Goal: Transaction & Acquisition: Purchase product/service

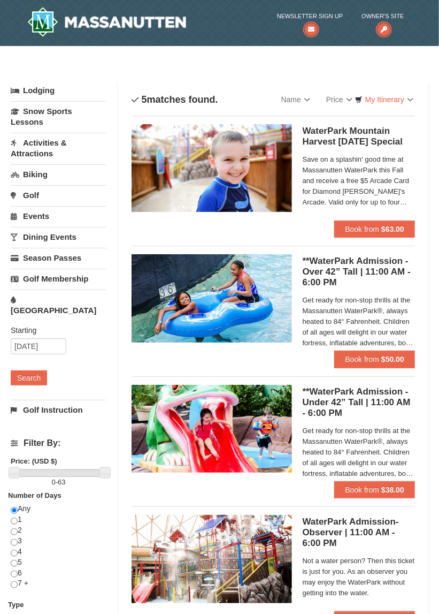
click at [311, 142] on h5 "WaterPark Mountain Harvest [DATE] Special Massanutten Indoor/Outdoor WaterPark" at bounding box center [359, 136] width 112 height 21
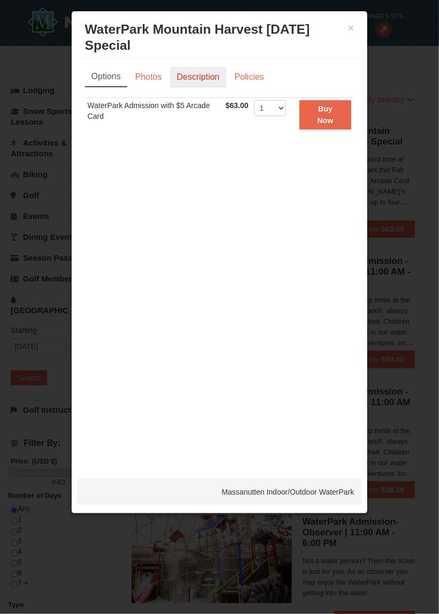
click at [193, 67] on link "Description" at bounding box center [198, 77] width 57 height 20
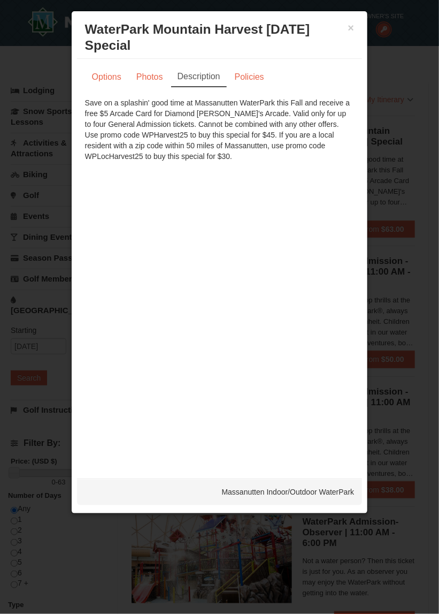
click at [401, 185] on div at bounding box center [219, 307] width 439 height 614
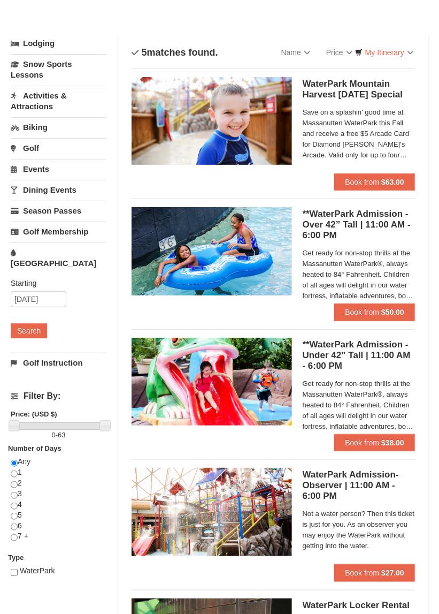
scroll to position [52, 0]
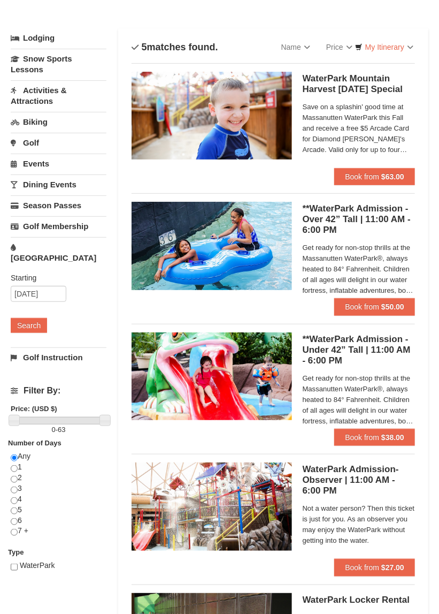
click at [184, 232] on img at bounding box center [212, 246] width 160 height 88
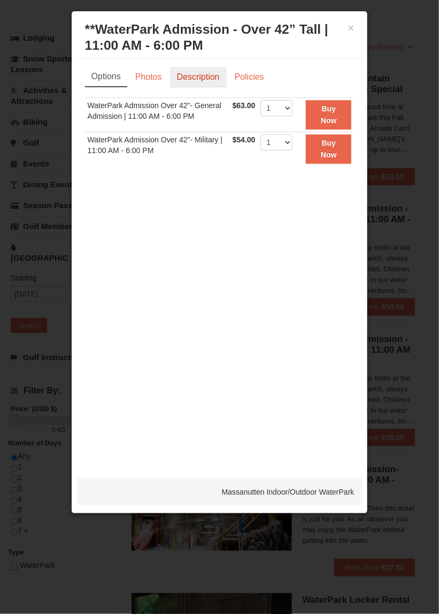
click at [188, 77] on link "Description" at bounding box center [198, 77] width 57 height 20
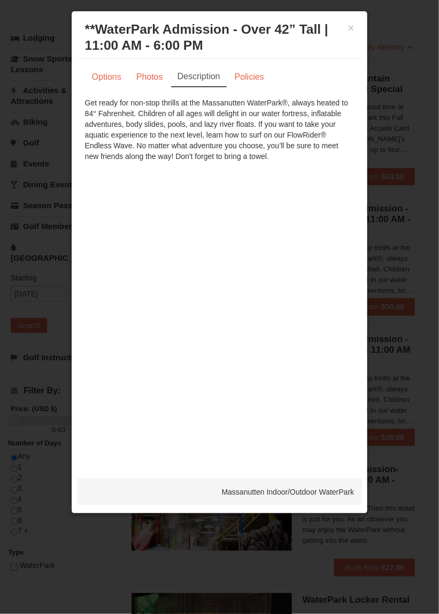
click at [345, 28] on h3 "**WaterPark Admission - Over 42” Tall | 11:00 AM - 6:00 PM Massanutten Indoor/O…" at bounding box center [220, 37] width 270 height 32
click at [350, 25] on button "×" at bounding box center [351, 27] width 6 height 11
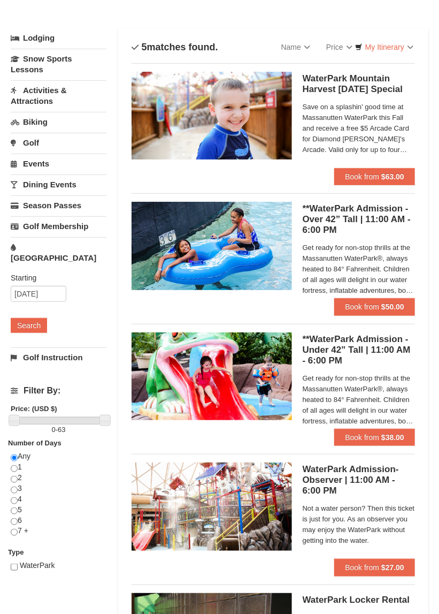
click at [322, 88] on h5 "WaterPark Mountain Harvest Sunday Special Massanutten Indoor/Outdoor WaterPark" at bounding box center [359, 83] width 112 height 21
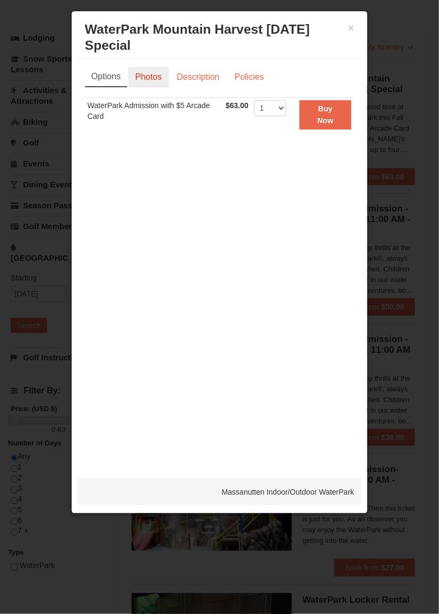
click at [150, 67] on link "Photos" at bounding box center [148, 77] width 41 height 20
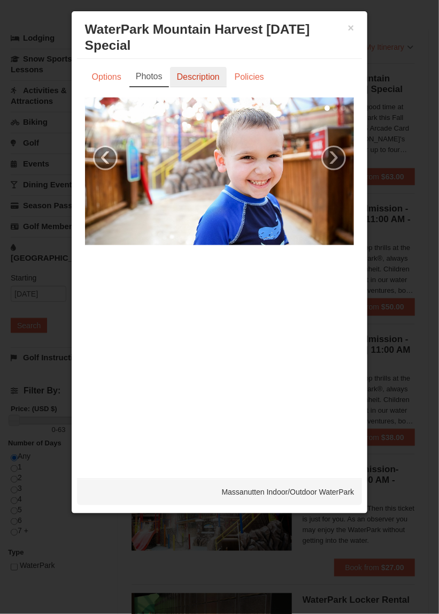
click at [191, 67] on link "Description" at bounding box center [198, 77] width 57 height 20
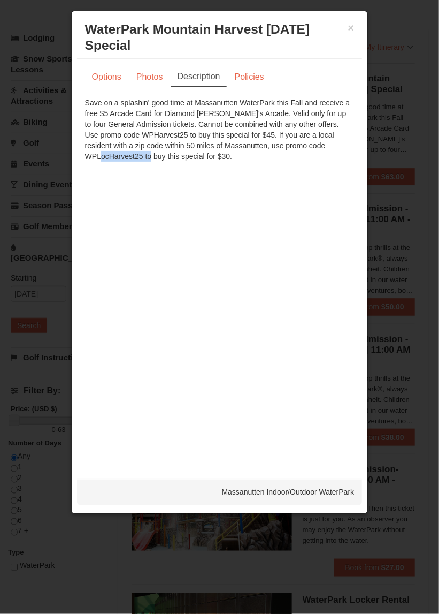
copy div "WPLocHarvest25"
click at [249, 67] on link "Policies" at bounding box center [249, 77] width 43 height 20
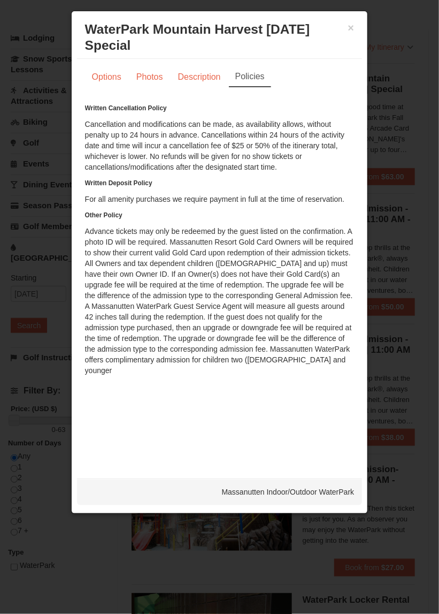
click at [357, 31] on div "× WaterPark Mountain Harvest Sunday Special Massanutten Indoor/Outdoor WaterPark" at bounding box center [220, 38] width 286 height 42
click at [100, 67] on link "Options" at bounding box center [106, 77] width 43 height 20
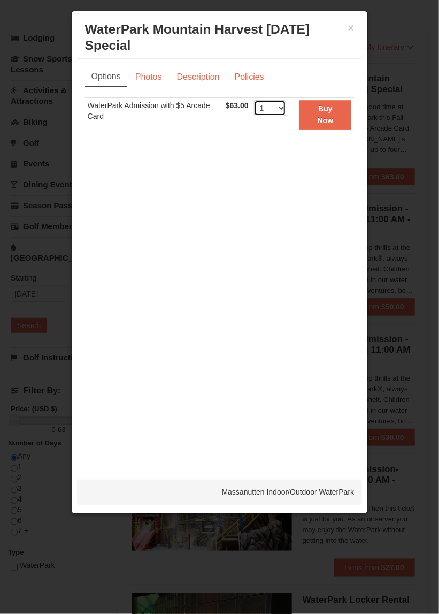
click at [285, 100] on select "1 2 3 4 5 6 7 8 9 10 11 12 13 14 15 16 17 18 19 20 21 22" at bounding box center [270, 108] width 32 height 16
select select "3"
click at [256, 100] on select "1 2 3 4 5 6 7 8 9 10 11 12 13 14 15 16 17 18 19 20 21 22" at bounding box center [270, 108] width 32 height 16
click at [156, 67] on link "Photos" at bounding box center [148, 77] width 41 height 20
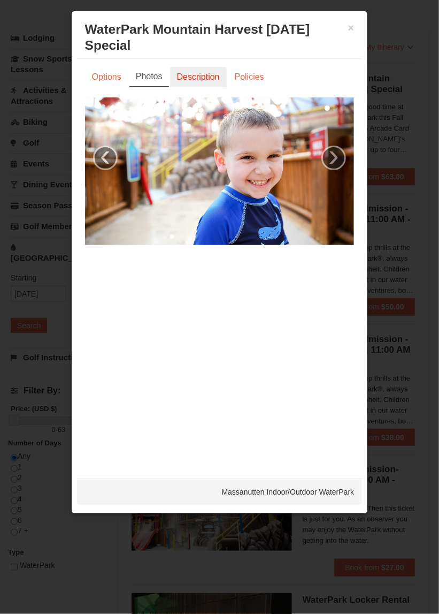
click at [195, 67] on link "Description" at bounding box center [198, 77] width 57 height 20
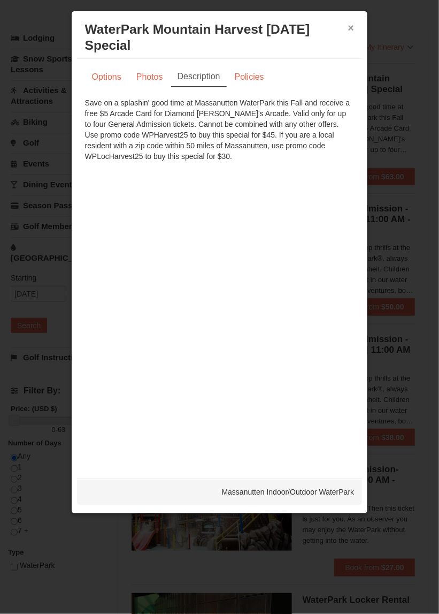
click at [350, 26] on button "×" at bounding box center [351, 27] width 6 height 11
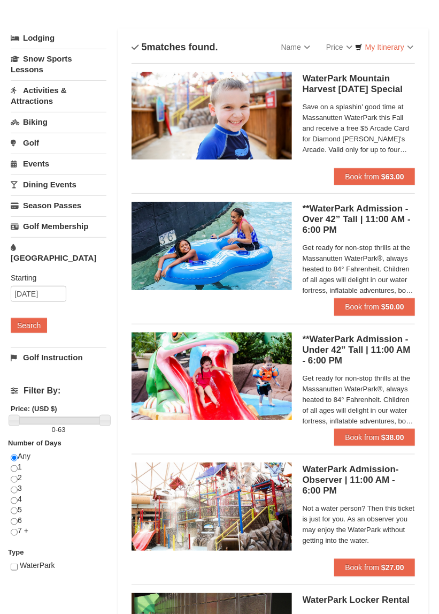
click at [329, 133] on span "Save on a splashin' good time at Massanutten WaterPark this Fall and receive a …" at bounding box center [359, 128] width 112 height 53
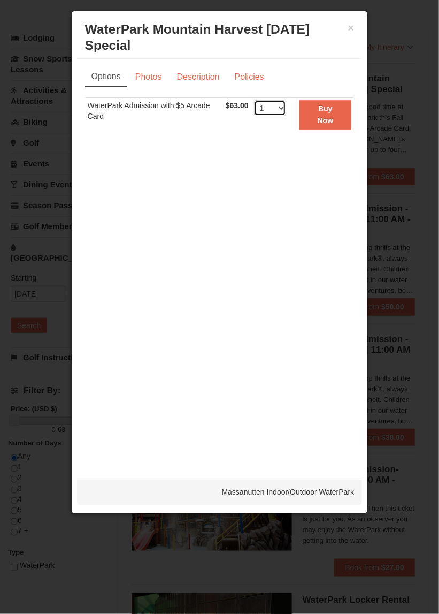
click at [286, 100] on select "1 2 3 4 5 6 7 8 9 10 11 12 13 14 15 16 17 18 19 20 21 22" at bounding box center [270, 108] width 32 height 16
select select "3"
click at [256, 100] on select "1 2 3 4 5 6 7 8 9 10 11 12 13 14 15 16 17 18 19 20 21 22" at bounding box center [270, 108] width 32 height 16
click at [311, 103] on button "Buy Now" at bounding box center [326, 114] width 52 height 29
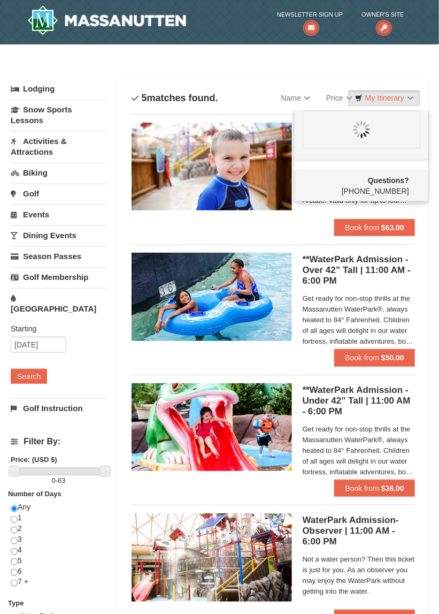
scroll to position [3, 0]
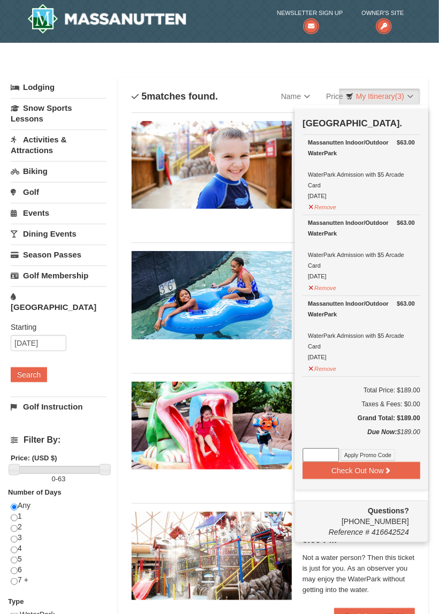
click at [197, 356] on li "**WaterPark Admission - Over 42” Tall | 11:00 AM - 6:00 PM Massanutten Indoor/O…" at bounding box center [274, 303] width 284 height 122
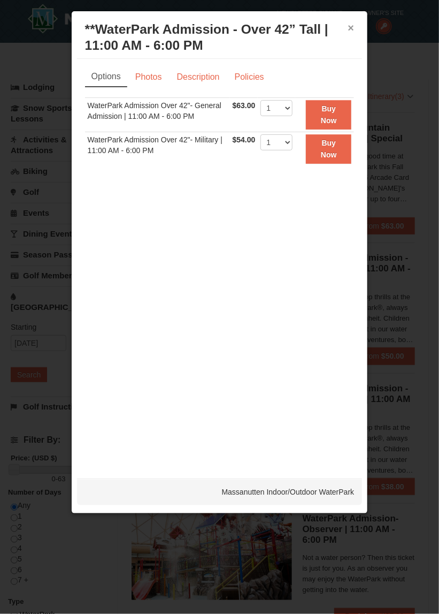
click at [353, 32] on button "×" at bounding box center [351, 27] width 6 height 11
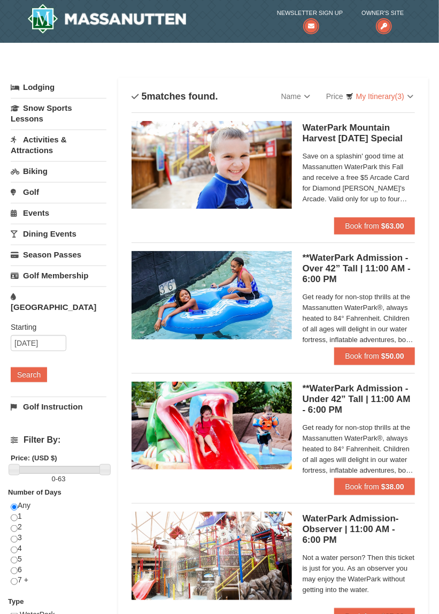
click at [319, 276] on h5 "**WaterPark Admission - Over 42” Tall | 11:00 AM - 6:00 PM Massanutten Indoor/O…" at bounding box center [359, 269] width 112 height 32
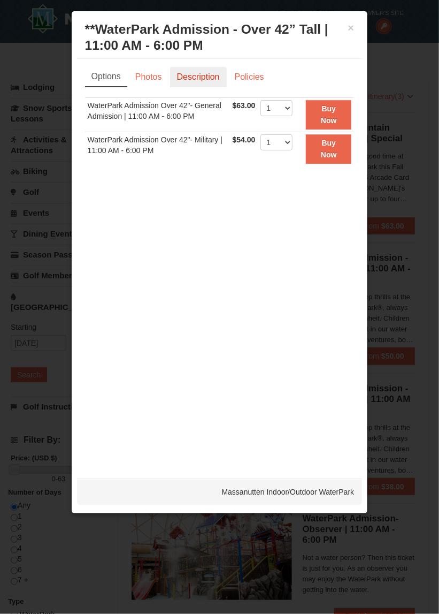
click at [194, 80] on link "Description" at bounding box center [198, 77] width 57 height 20
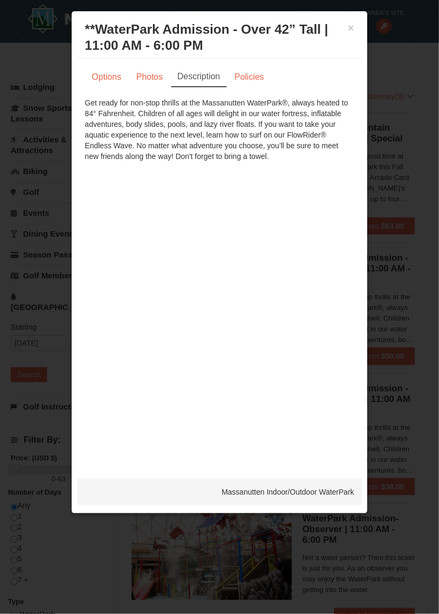
click at [358, 34] on div "× **WaterPark Admission - Over 42” Tall | 11:00 AM - 6:00 PM Massanutten Indoor…" at bounding box center [220, 38] width 286 height 42
click at [351, 27] on button "×" at bounding box center [351, 27] width 6 height 11
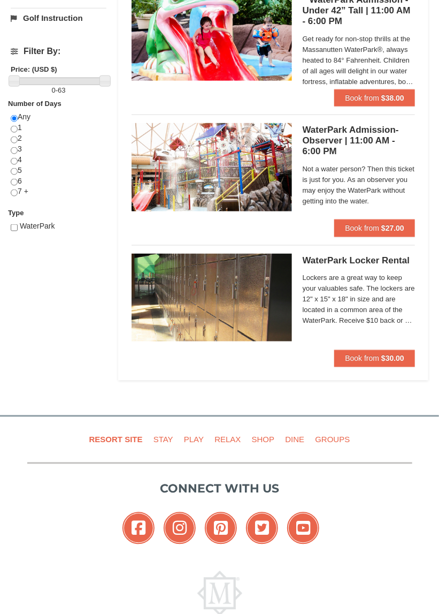
scroll to position [392, 0]
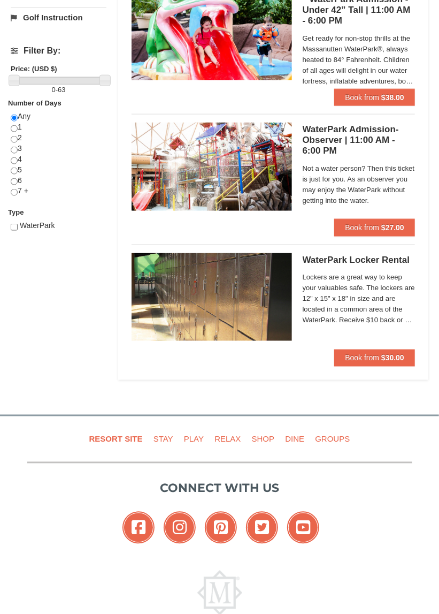
click at [310, 255] on h5 "WaterPark Locker Rental Massanutten Indoor/Outdoor WaterPark" at bounding box center [359, 260] width 112 height 11
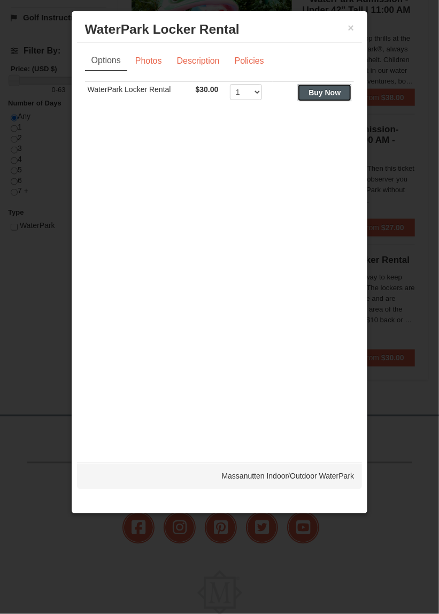
click at [319, 93] on strong "Buy Now" at bounding box center [325, 92] width 32 height 9
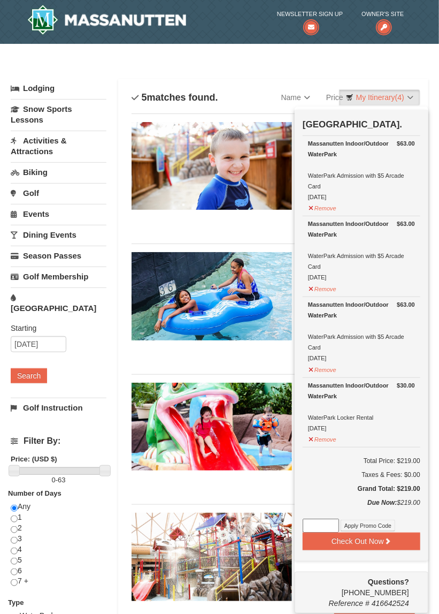
scroll to position [3, 0]
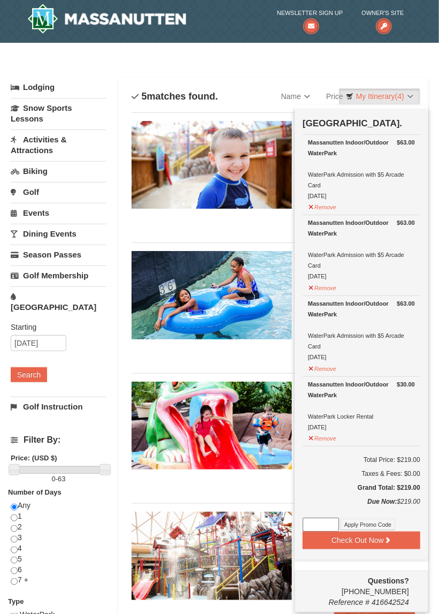
click at [315, 518] on input at bounding box center [321, 524] width 36 height 14
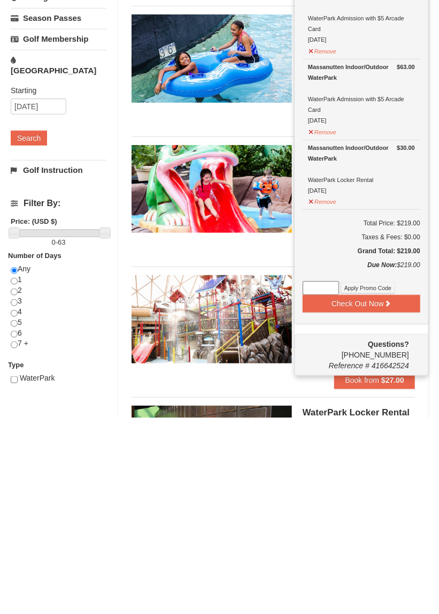
scroll to position [94, 0]
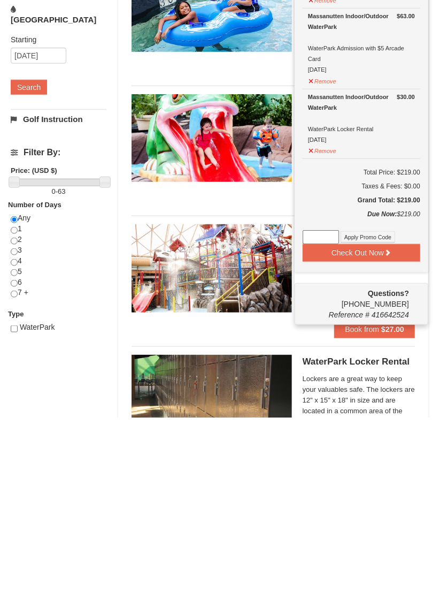
click at [311, 430] on input at bounding box center [321, 433] width 36 height 14
paste input "WPLocHarvest25"
type input "WPLocHarvest25"
click at [354, 430] on button "Apply Promo Code" at bounding box center [368, 433] width 55 height 12
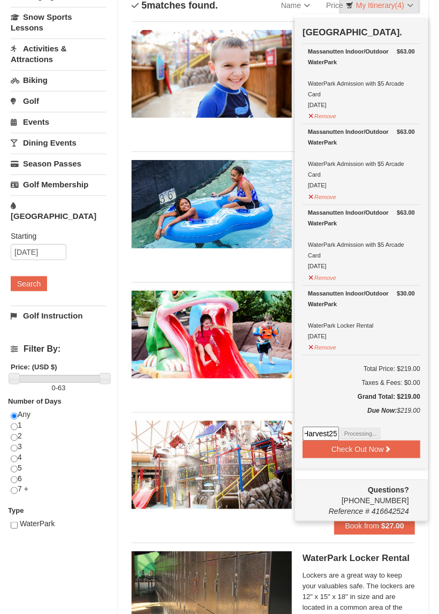
scroll to position [0, 0]
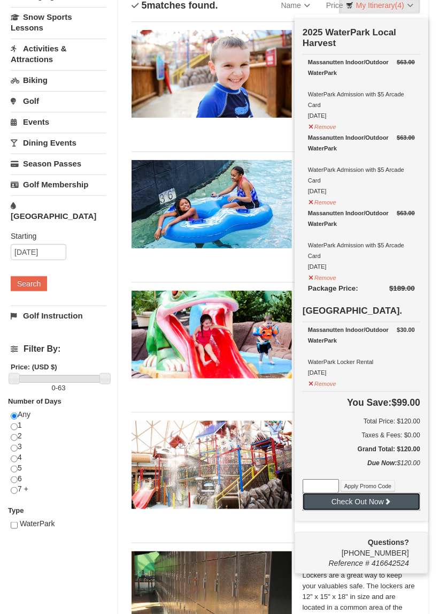
click at [353, 499] on button "Check Out Now" at bounding box center [362, 501] width 118 height 17
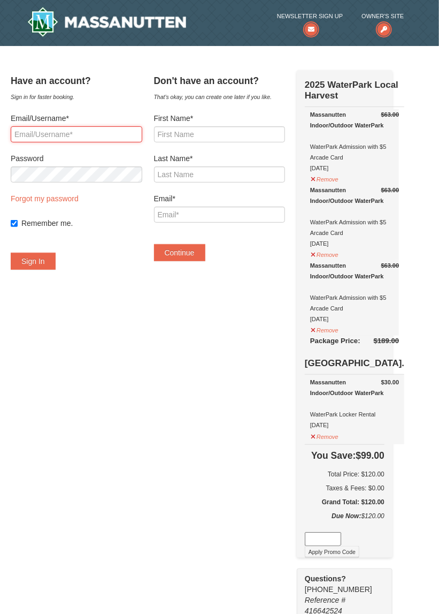
click at [25, 136] on input "Email/Username*" at bounding box center [77, 134] width 132 height 16
type input "aahofstadter@gmail.com"
click at [11, 253] on button "Sign In" at bounding box center [33, 261] width 45 height 17
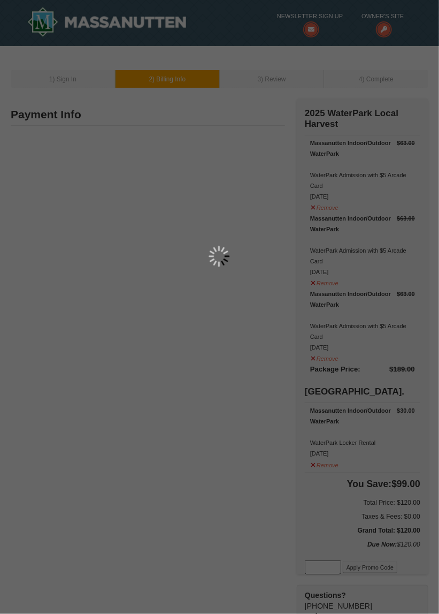
select select "10"
type input "1345 Owensville Rd"
type input "Charlottesville"
type input "22901"
type input "562"
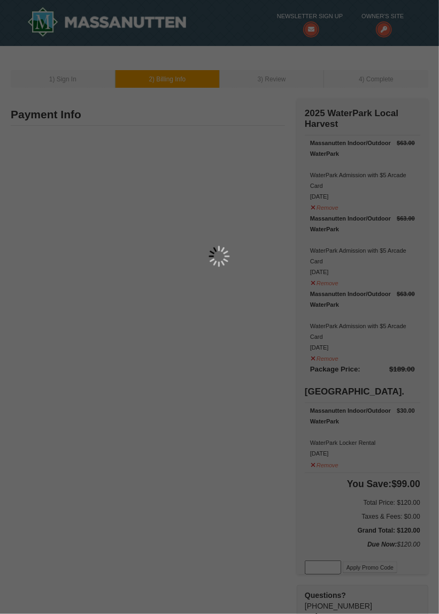
type input "673"
type input "1044"
type input "Aahofstadter@gmail.com"
select select "VA"
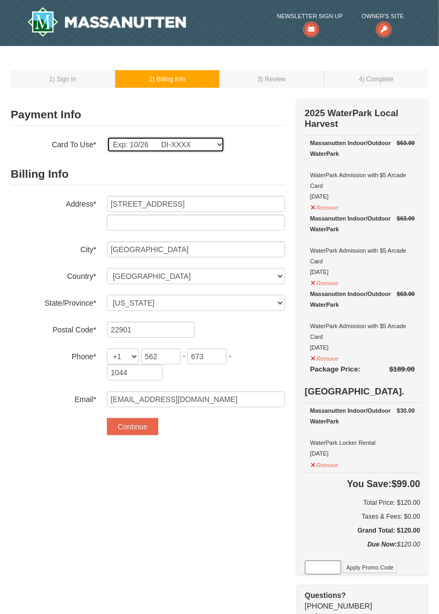
click at [189, 146] on select "Exp: 10/26 DI-XXXX New Card" at bounding box center [166, 144] width 118 height 16
click at [107, 136] on select "Exp: 10/26 DI-XXXX New Card" at bounding box center [166, 144] width 118 height 16
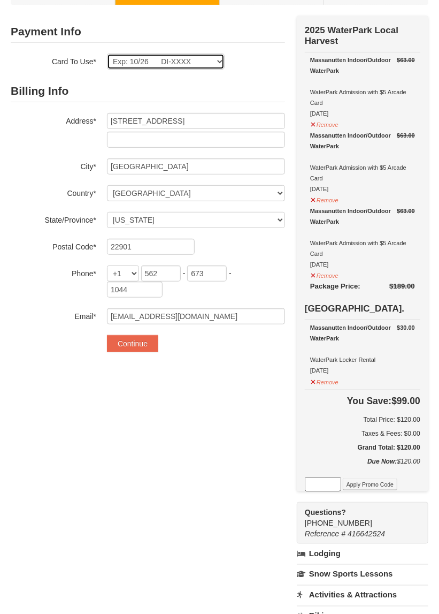
scroll to position [86, 0]
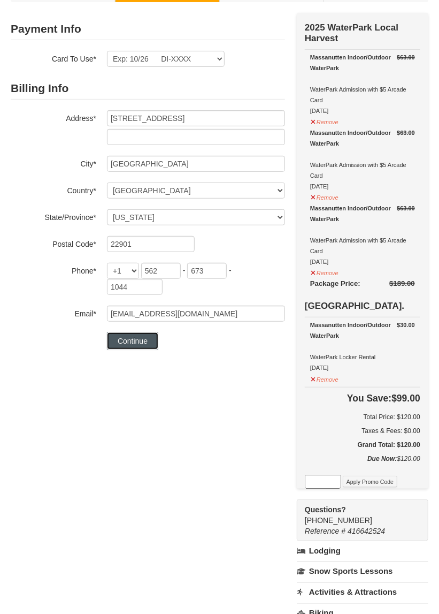
click at [121, 339] on button "Continue" at bounding box center [132, 340] width 51 height 17
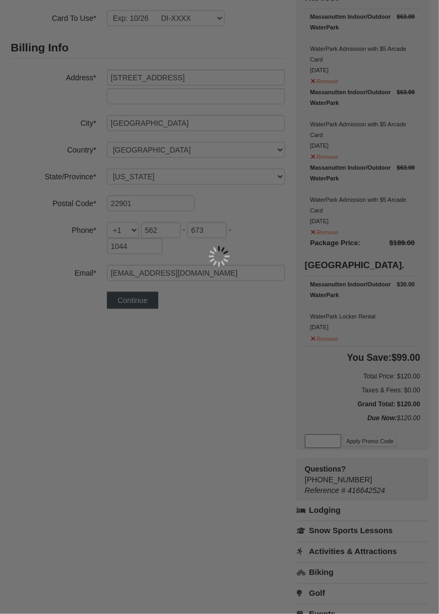
scroll to position [137, 0]
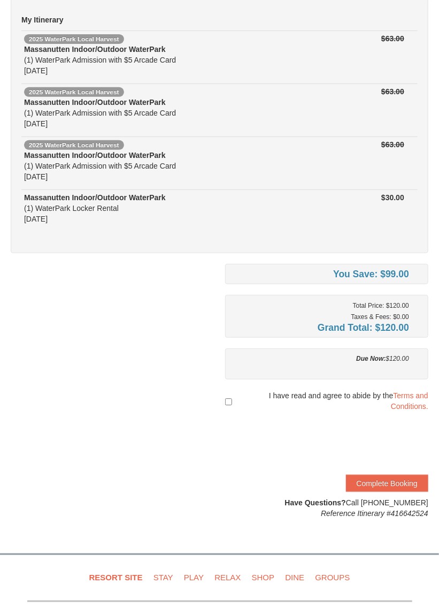
scroll to position [99, 0]
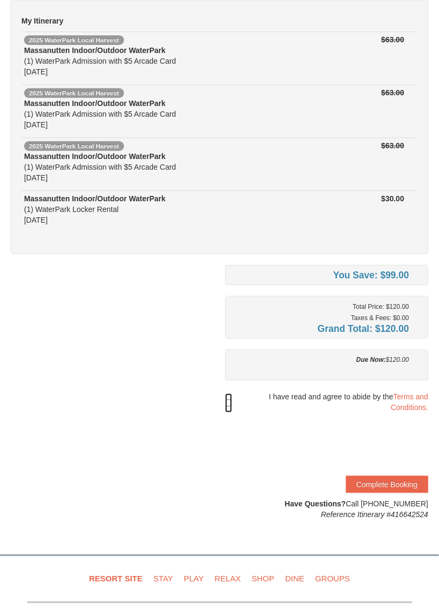
click at [228, 394] on input "checkbox" at bounding box center [228, 402] width 7 height 19
checkbox input "true"
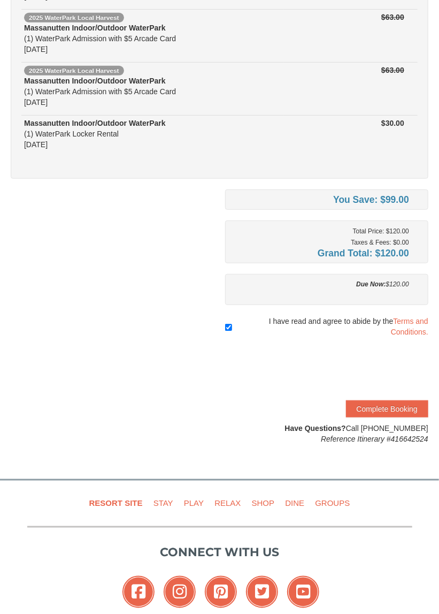
scroll to position [181, 0]
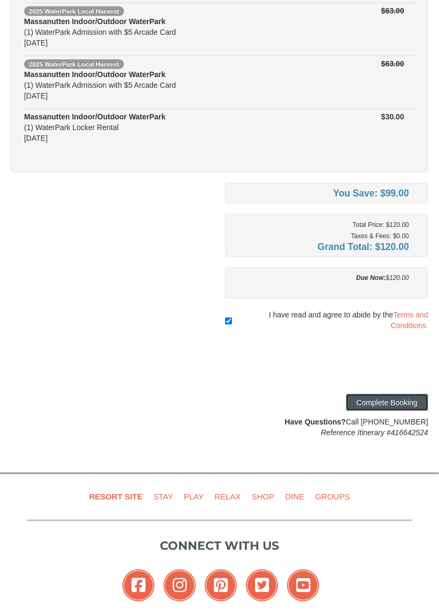
click at [361, 400] on button "Complete Booking" at bounding box center [387, 402] width 82 height 17
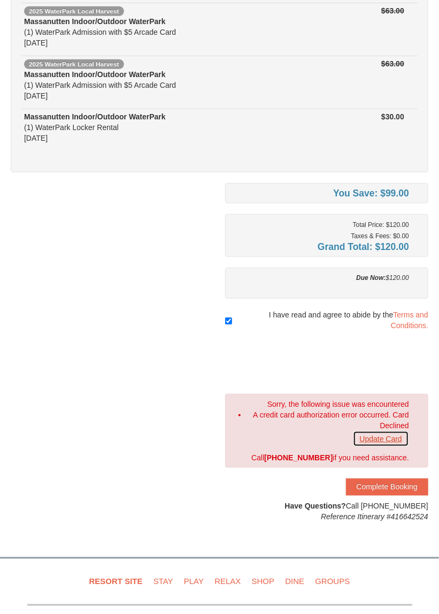
click at [366, 438] on link "Update Card" at bounding box center [381, 439] width 56 height 16
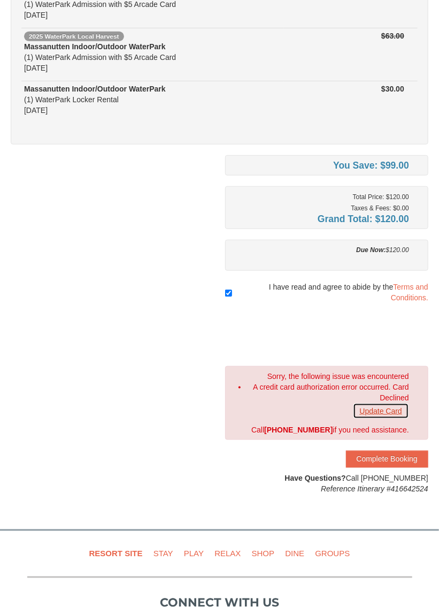
scroll to position [232, 0]
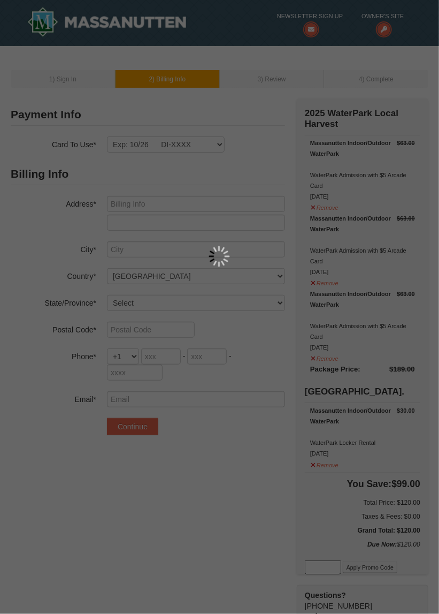
type input "[STREET_ADDRESS]"
type input "[GEOGRAPHIC_DATA]"
select select "VA"
type input "22901"
type input "562"
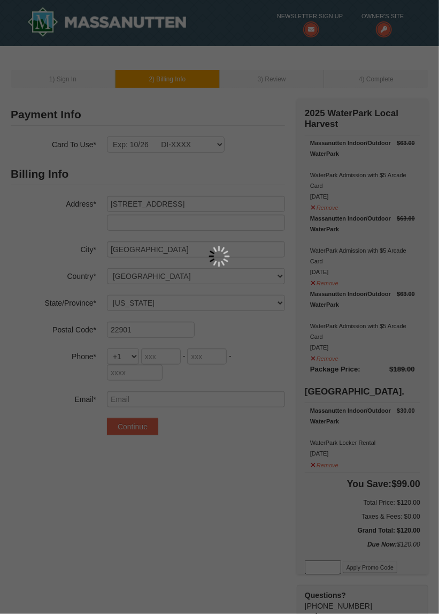
type input "673"
type input "1044"
type input "Aahofstadter@gmail.com"
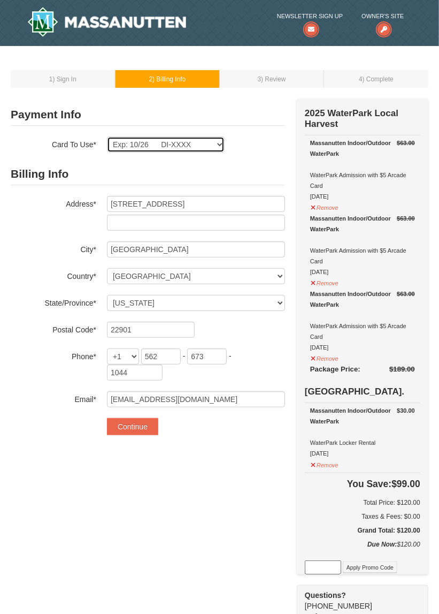
click at [118, 140] on select "Exp: 10/26 DI-XXXX New Card" at bounding box center [166, 144] width 118 height 16
select select
click at [107, 136] on select "Exp: 10/26 DI-XXXX New Card" at bounding box center [166, 144] width 118 height 16
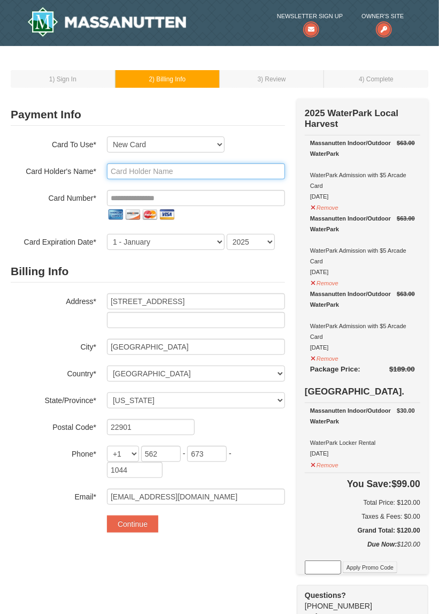
click at [120, 174] on input "text" at bounding box center [196, 171] width 178 height 16
type input "Audra Hofstadter"
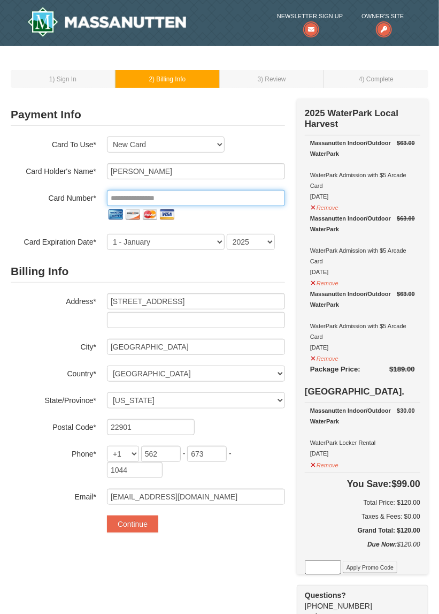
type input "**********"
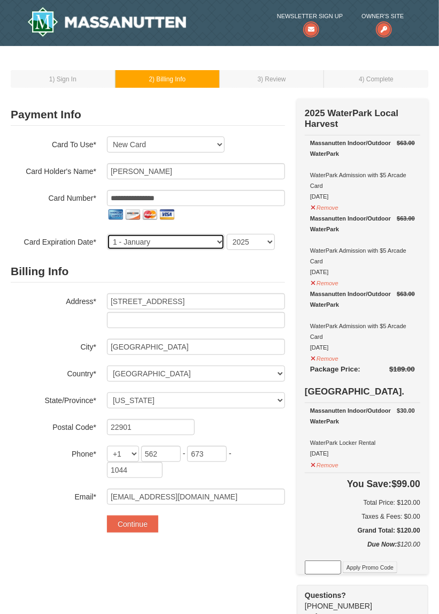
select select "6"
select select "2029"
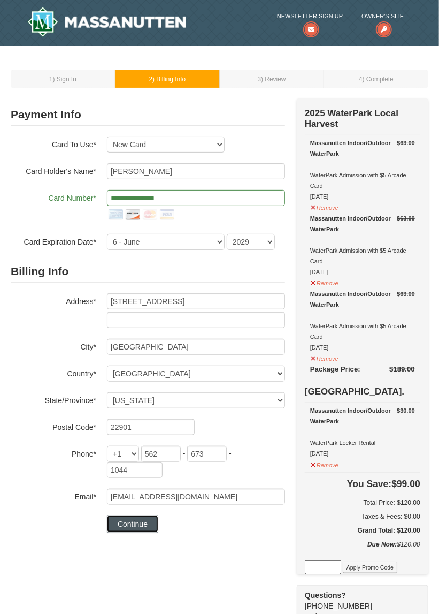
click at [141, 525] on button "Continue" at bounding box center [132, 523] width 51 height 17
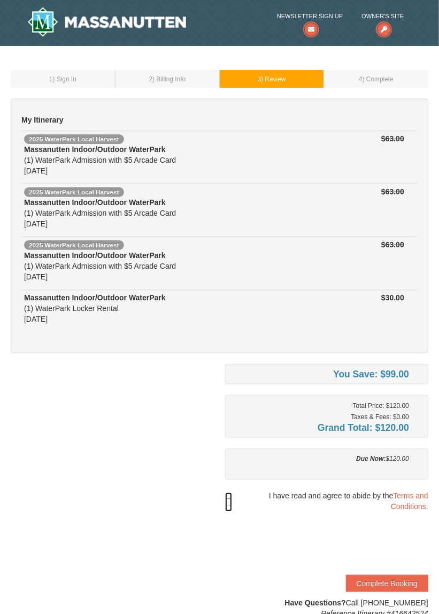
click at [229, 501] on input "checkbox" at bounding box center [228, 501] width 7 height 19
checkbox input "true"
click at [369, 579] on button "Complete Booking" at bounding box center [387, 583] width 82 height 17
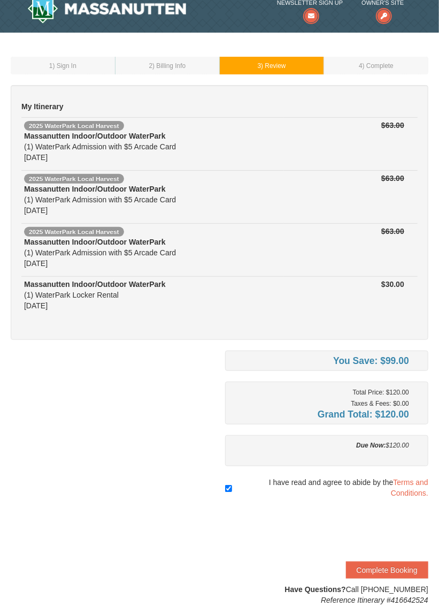
scroll to position [13, 0]
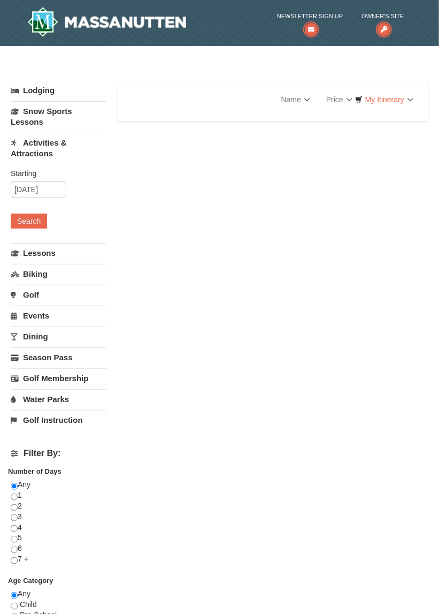
select select "10"
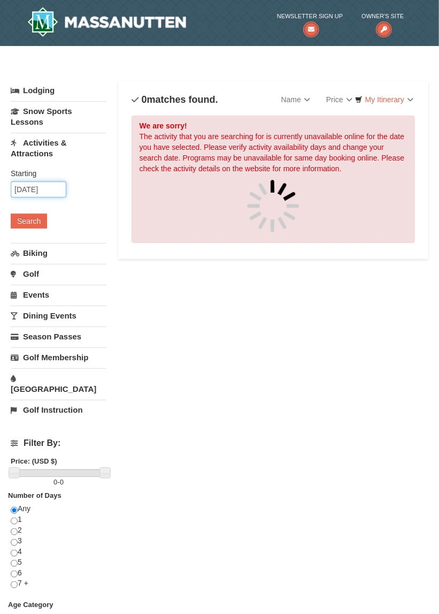
click at [26, 187] on input "[DATE]" at bounding box center [39, 189] width 56 height 16
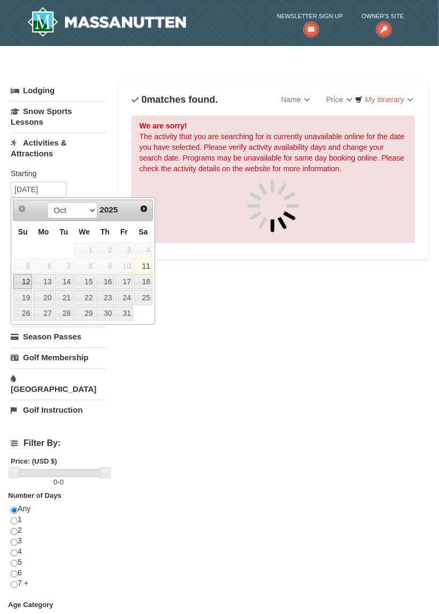
click at [26, 282] on link "12" at bounding box center [22, 281] width 19 height 15
type input "[DATE]"
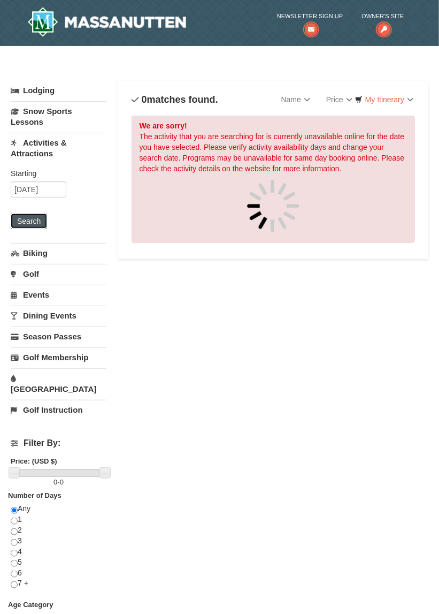
click at [22, 219] on button "Search" at bounding box center [29, 220] width 36 height 15
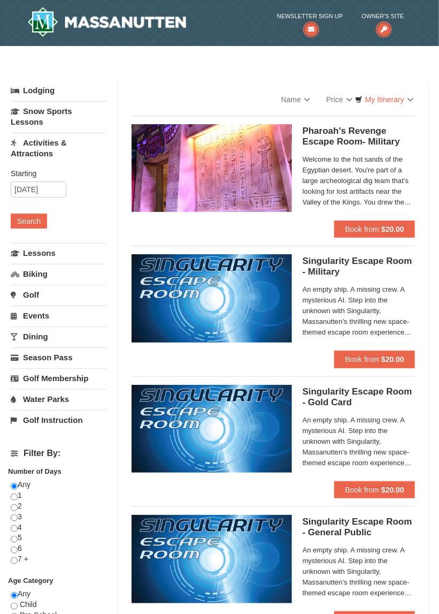
select select "10"
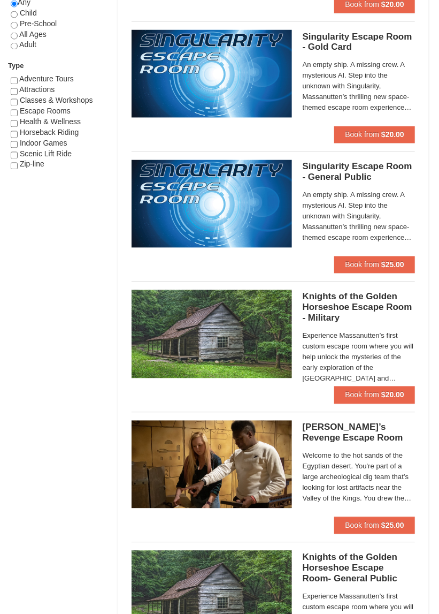
scroll to position [616, 0]
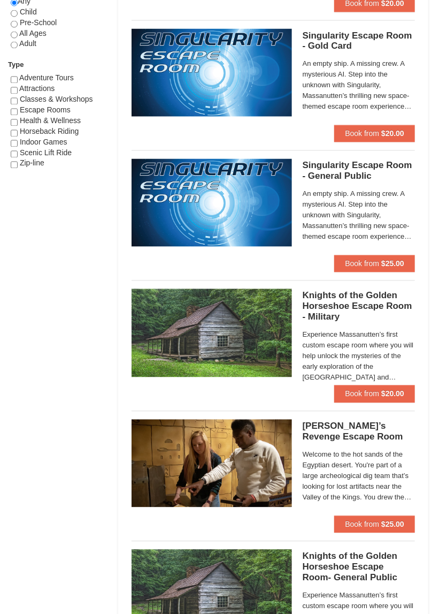
click at [160, 314] on img at bounding box center [212, 333] width 160 height 88
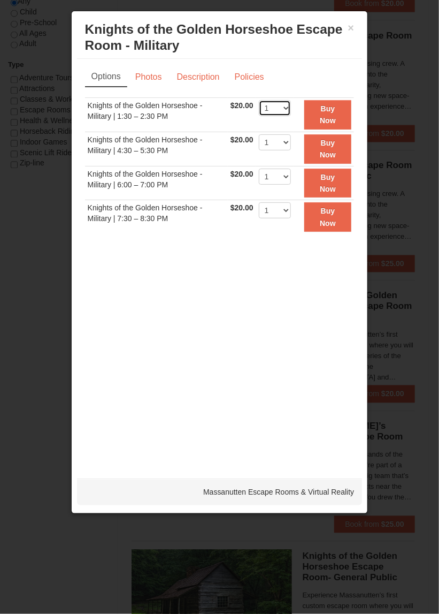
click at [277, 105] on select "1 2 3 4 5 6 7 8" at bounding box center [275, 108] width 32 height 16
click at [151, 282] on div "Options Photos Description Policies Sorry, no matches found. Please remove some…" at bounding box center [220, 263] width 286 height 409
click at [360, 21] on div "× Knights of the Golden Horseshoe Escape Room - Military Massanutten Escape Roo…" at bounding box center [220, 38] width 286 height 42
click at [353, 24] on button "×" at bounding box center [351, 27] width 6 height 11
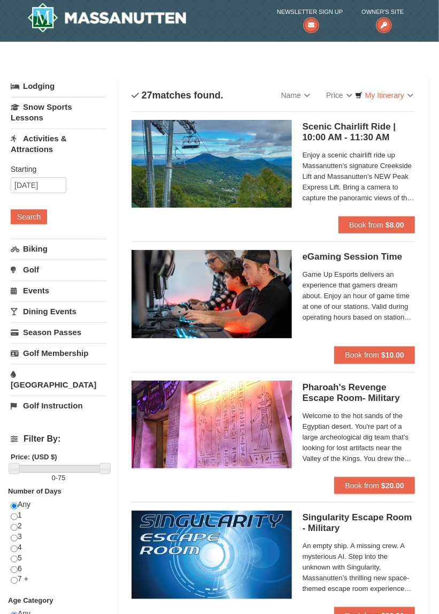
scroll to position [0, 0]
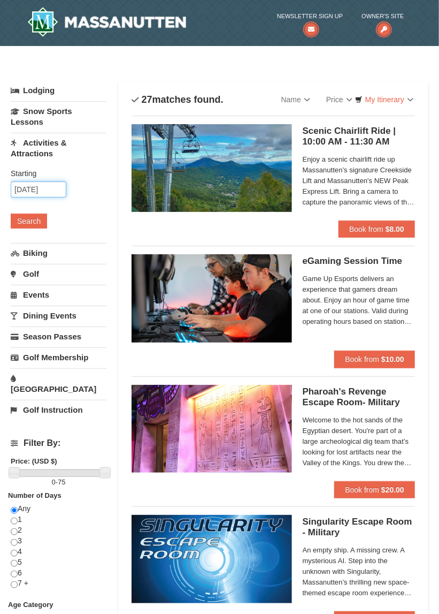
click at [27, 188] on input "10/12/2025" at bounding box center [39, 189] width 56 height 16
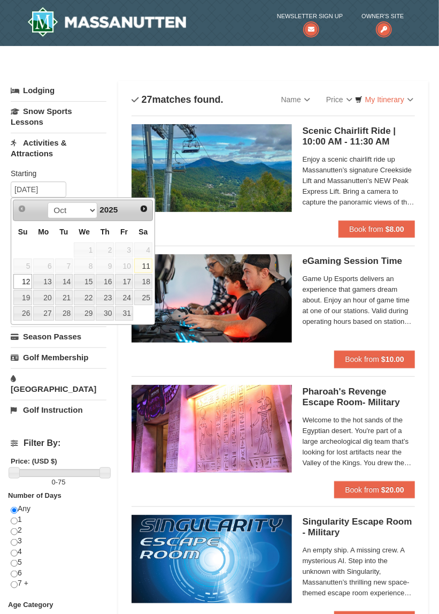
click at [143, 262] on link "11" at bounding box center [143, 265] width 18 height 15
type input "[DATE]"
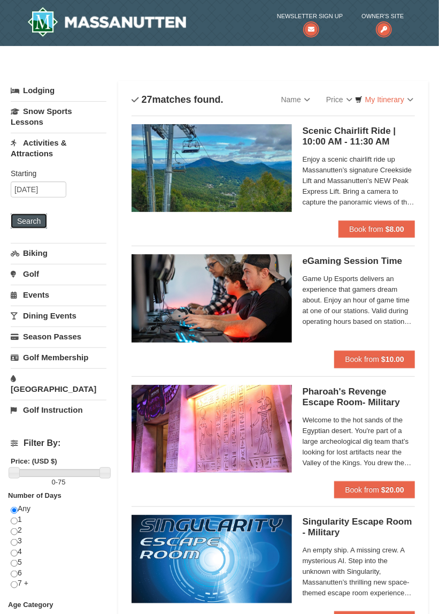
click at [26, 219] on button "Search" at bounding box center [29, 220] width 36 height 15
click at [170, 182] on img at bounding box center [212, 168] width 160 height 88
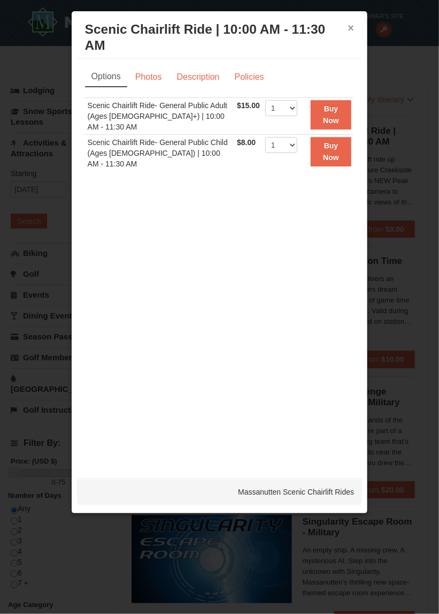
click at [351, 28] on button "×" at bounding box center [351, 27] width 6 height 11
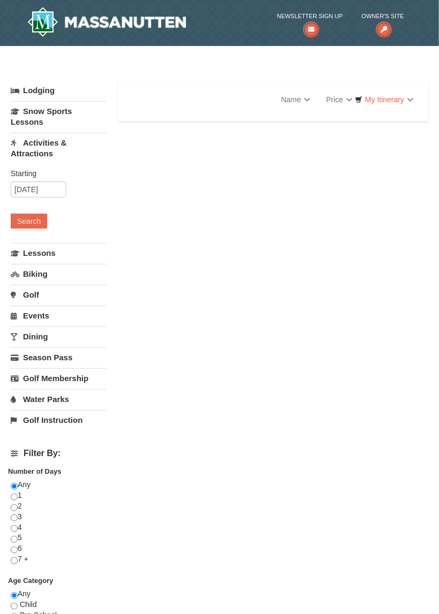
select select "10"
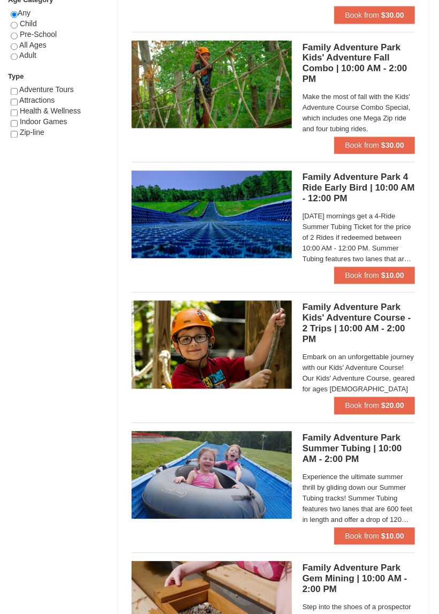
scroll to position [605, 0]
click at [394, 181] on h5 "Family Adventure Park 4 Ride Early Bird | 10:00 AM - 12:00 PM Massanutten Famil…" at bounding box center [359, 188] width 112 height 32
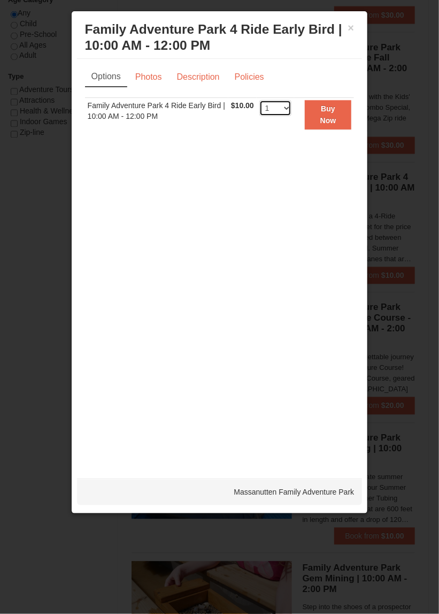
click at [278, 113] on select "1 2 3 4 5 6 7 8 9 10 11 12 13 14 15 16 17 18 19 20 21 22 23 24 25 26 27 28 29 3…" at bounding box center [275, 108] width 32 height 16
select select "3"
click at [261, 100] on select "1 2 3 4 5 6 7 8 9 10 11 12 13 14 15 16 17 18 19 20 21 22 23 24 25 26 27 28 29 3…" at bounding box center [275, 108] width 32 height 16
click at [320, 107] on button "Buy Now" at bounding box center [328, 114] width 47 height 29
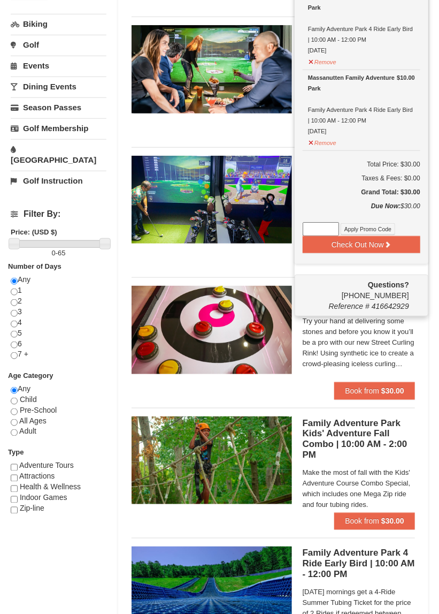
scroll to position [231, 0]
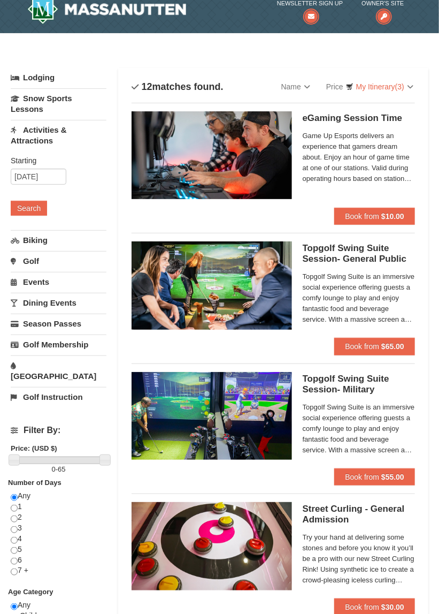
scroll to position [13, 0]
click at [25, 205] on button "Search" at bounding box center [29, 208] width 36 height 15
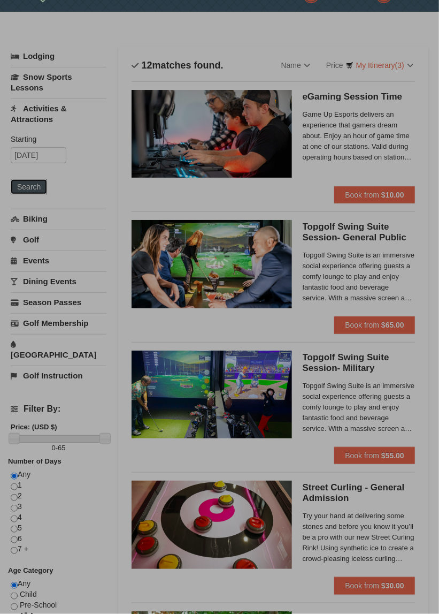
scroll to position [64, 0]
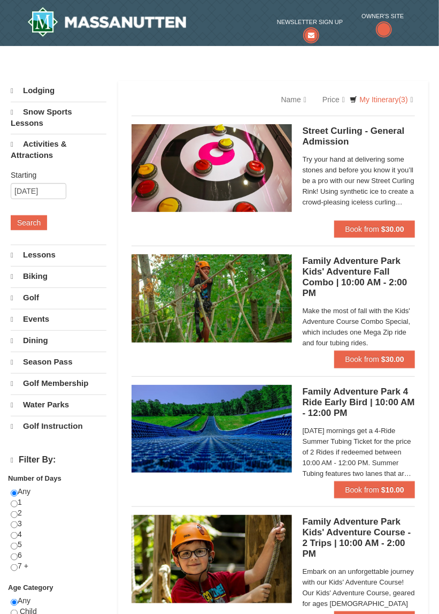
select select "10"
